Goal: Check status

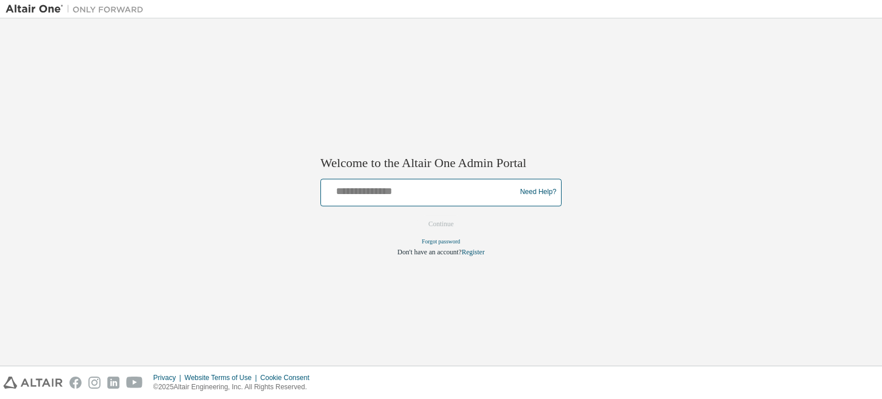
click at [355, 189] on input "text" at bounding box center [420, 189] width 189 height 17
type input "**********"
click at [423, 227] on button "Continue" at bounding box center [440, 223] width 49 height 17
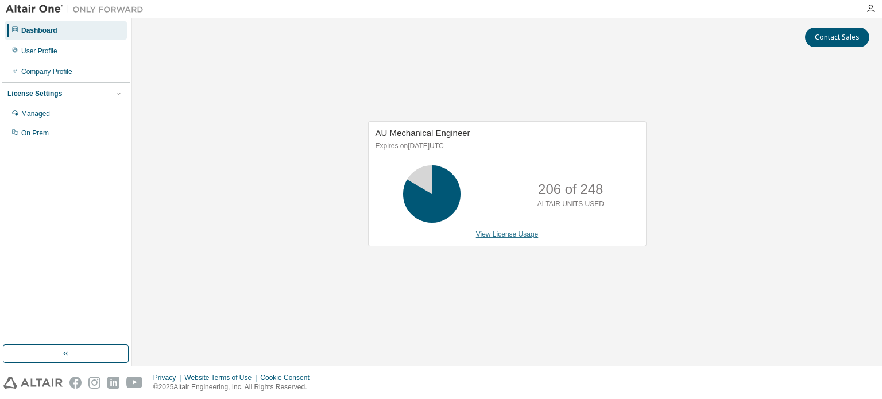
click at [506, 237] on link "View License Usage" at bounding box center [507, 234] width 63 height 8
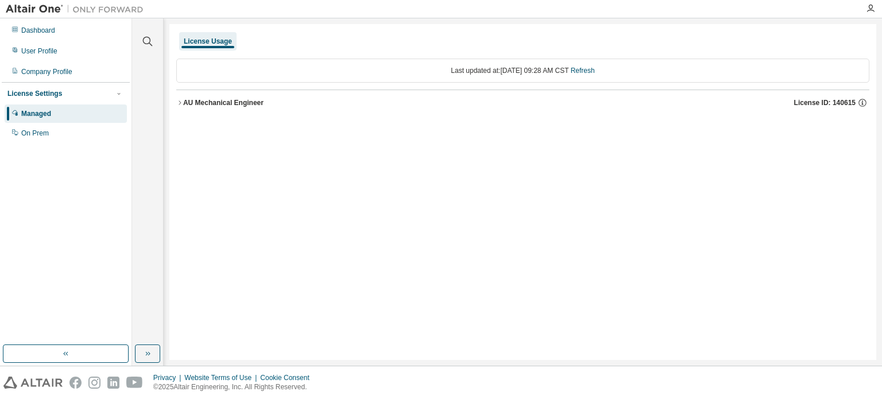
click at [189, 105] on div "AU Mechanical Engineer" at bounding box center [223, 102] width 80 height 9
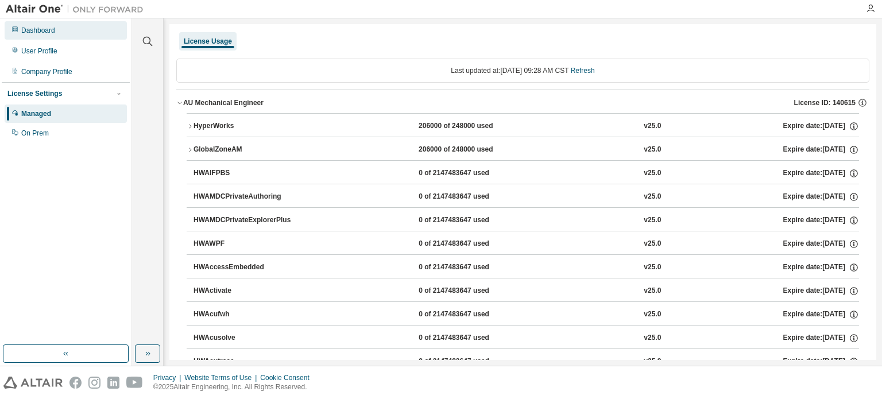
click at [46, 32] on div "Dashboard" at bounding box center [38, 30] width 34 height 9
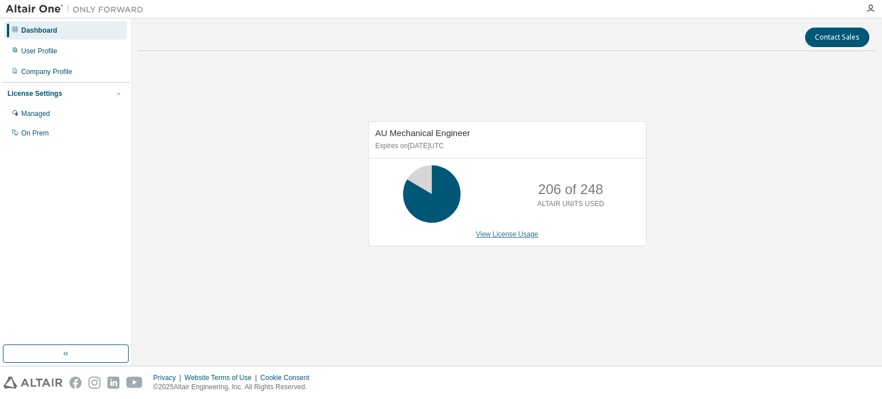
click at [485, 238] on link "View License Usage" at bounding box center [507, 234] width 63 height 8
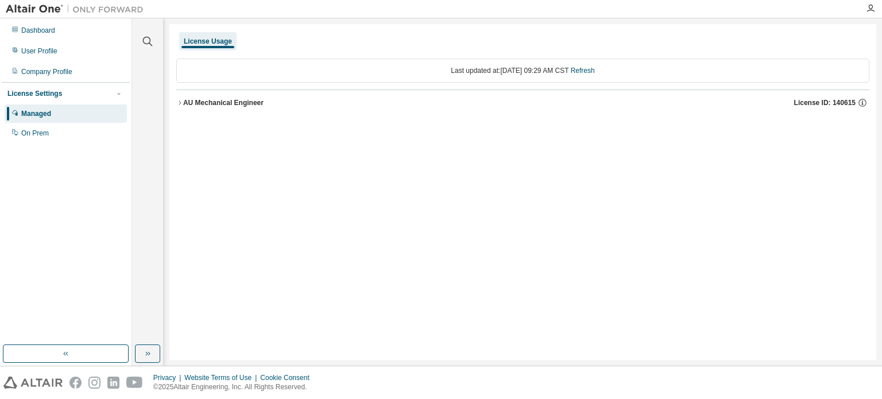
click at [179, 105] on icon "button" at bounding box center [179, 102] width 7 height 7
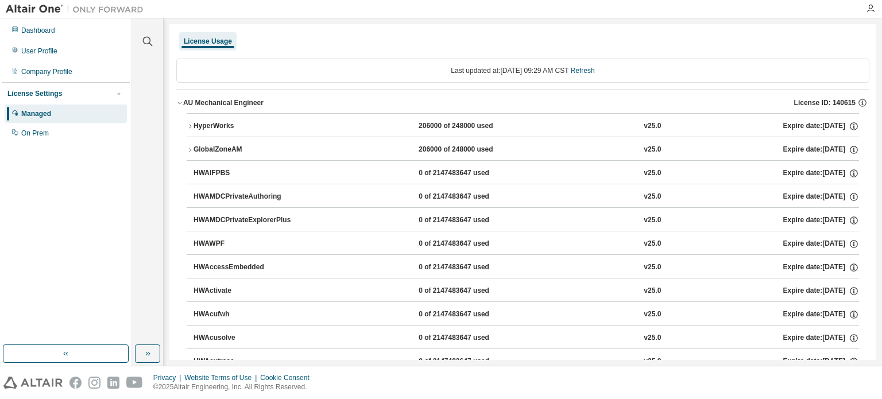
click at [188, 126] on icon "button" at bounding box center [190, 126] width 7 height 7
